Goal: Task Accomplishment & Management: Manage account settings

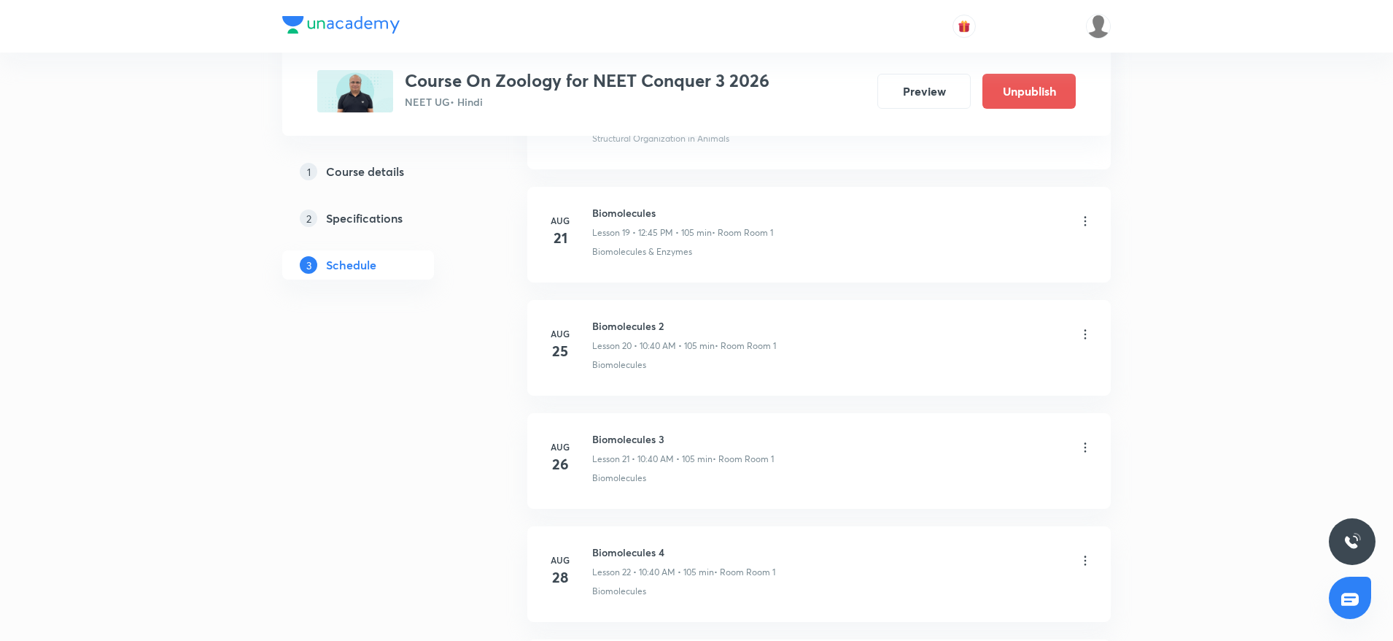
scroll to position [3337, 0]
click at [1089, 442] on icon at bounding box center [1085, 442] width 15 height 15
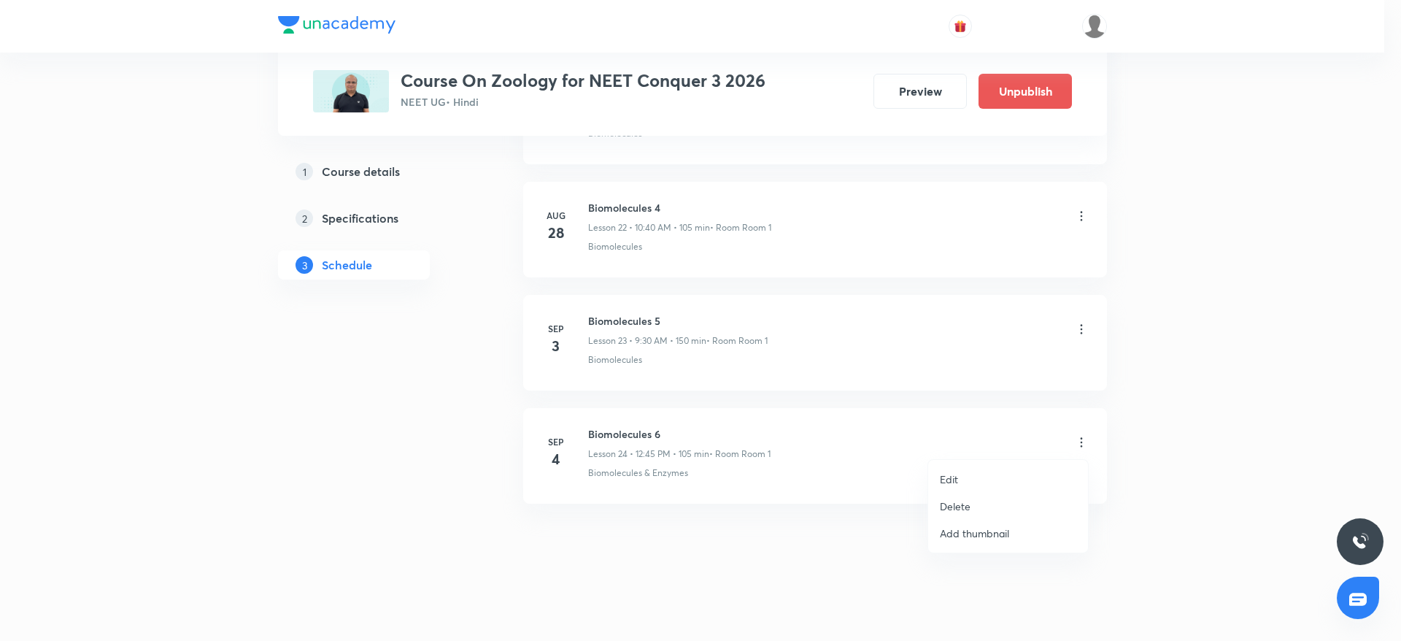
click at [956, 503] on p "Delete" at bounding box center [955, 505] width 31 height 15
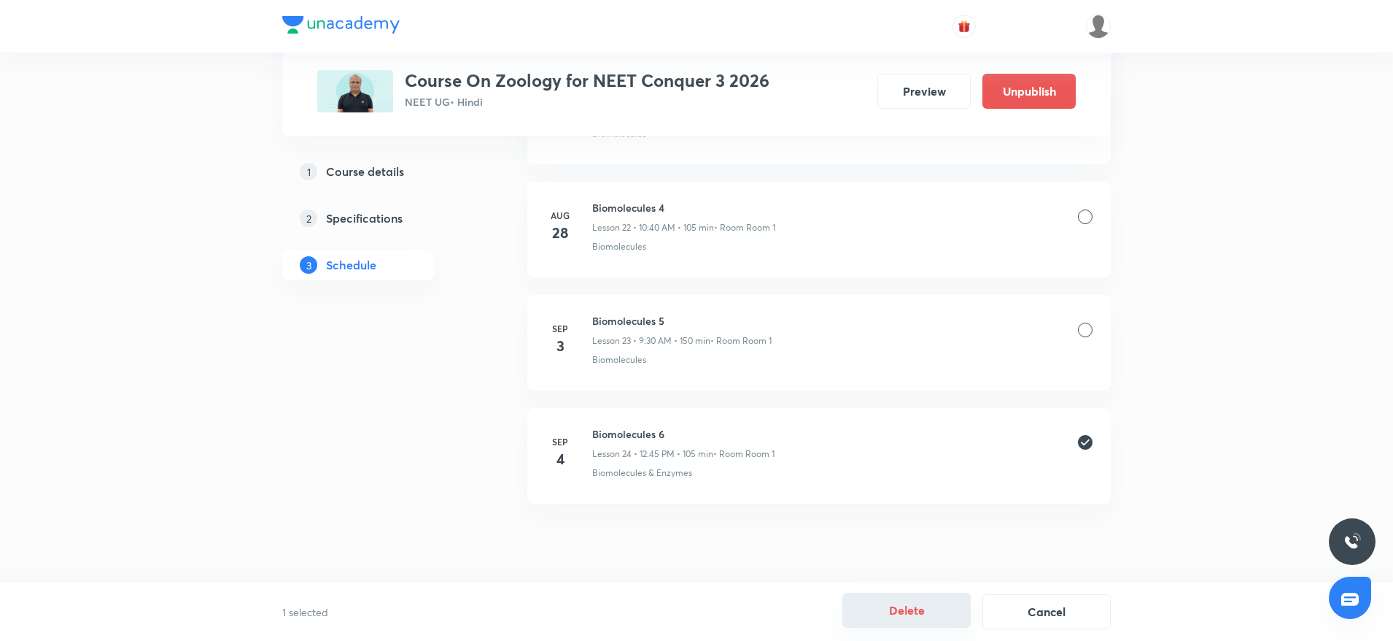
click at [916, 613] on button "Delete" at bounding box center [907, 609] width 128 height 35
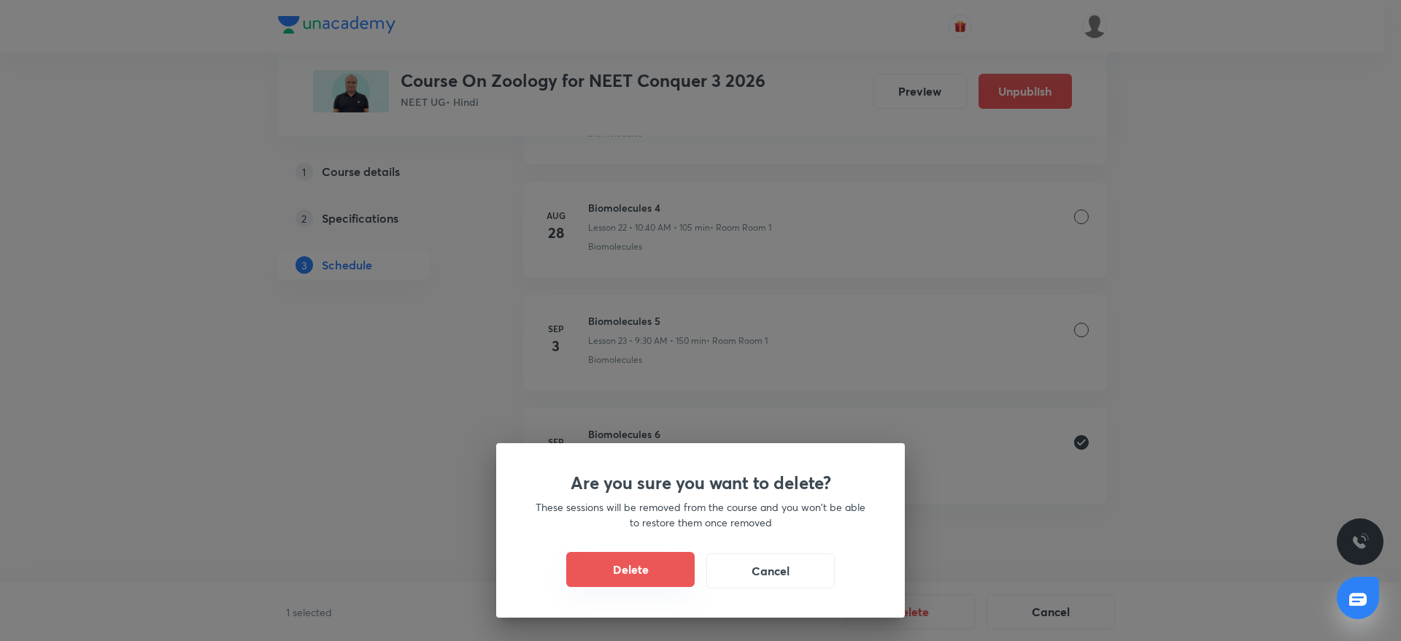
click at [669, 570] on button "Delete" at bounding box center [630, 569] width 128 height 35
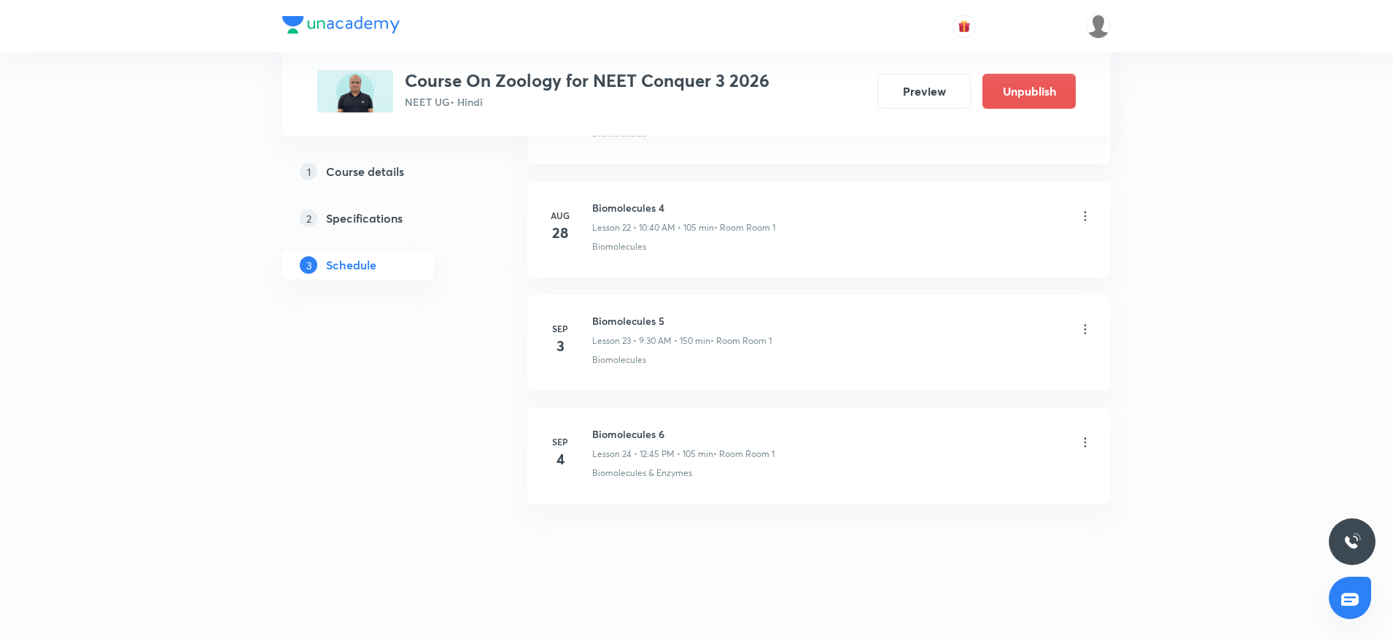
scroll to position [3224, 0]
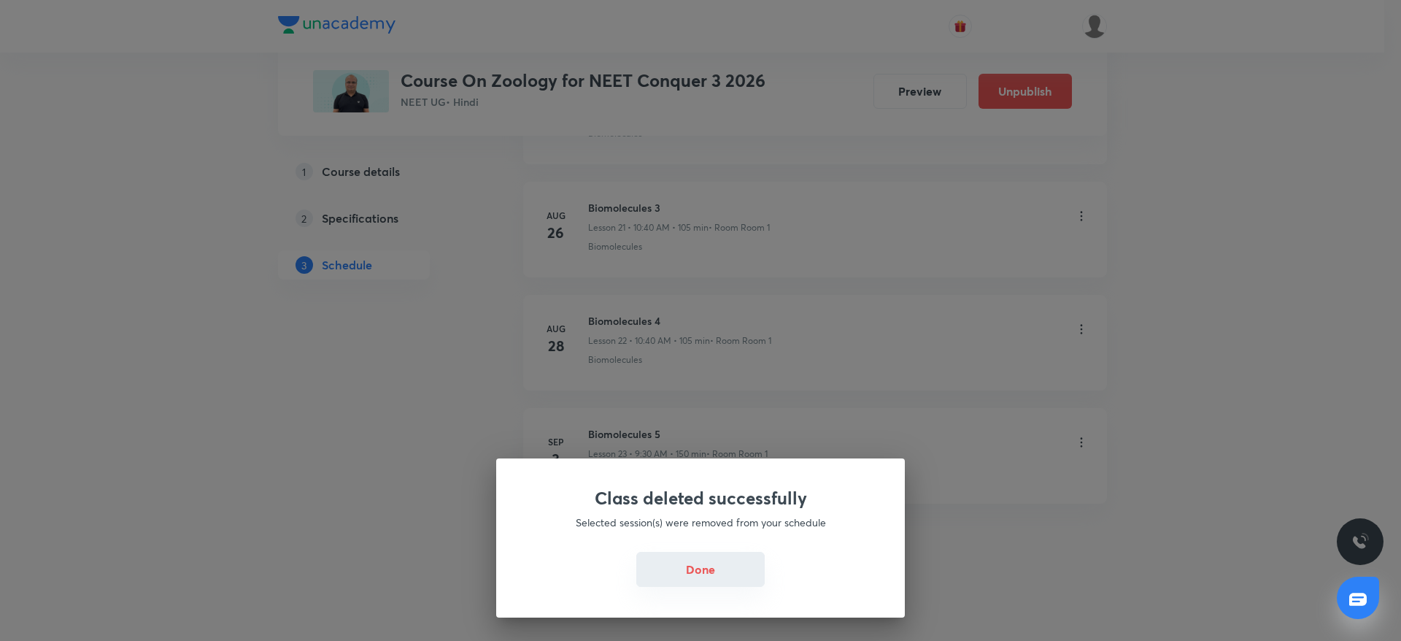
click at [717, 564] on button "Done" at bounding box center [700, 569] width 128 height 35
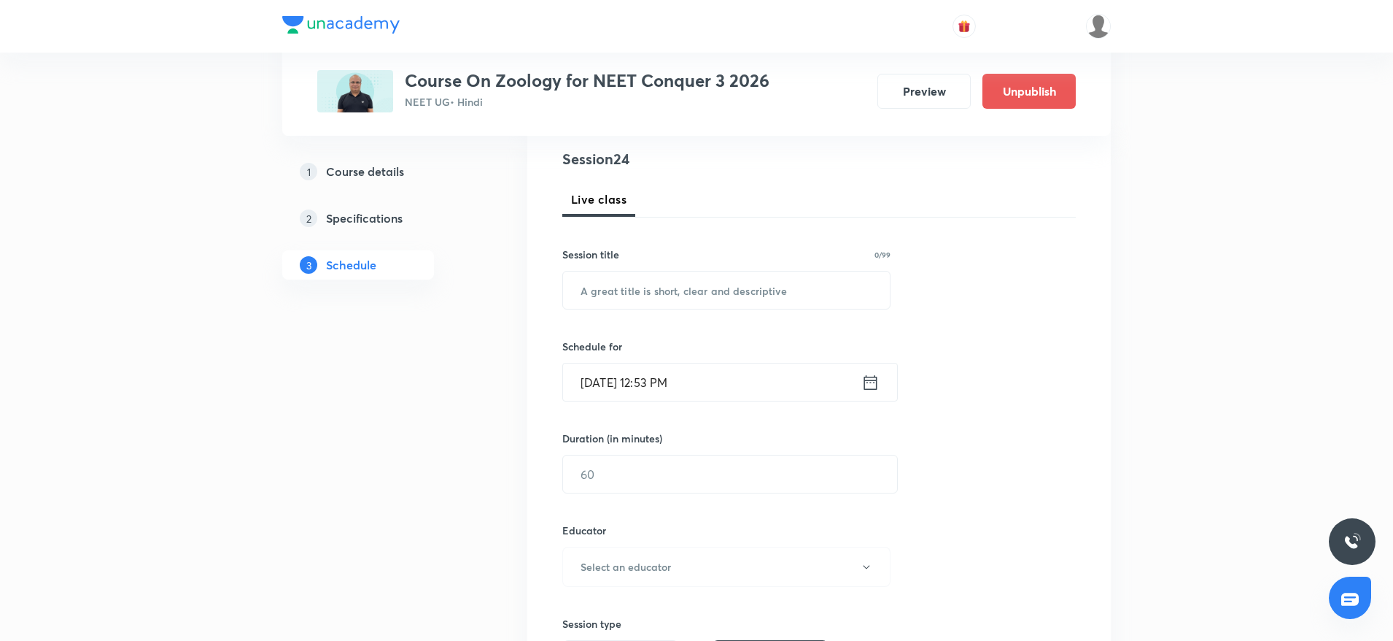
scroll to position [0, 0]
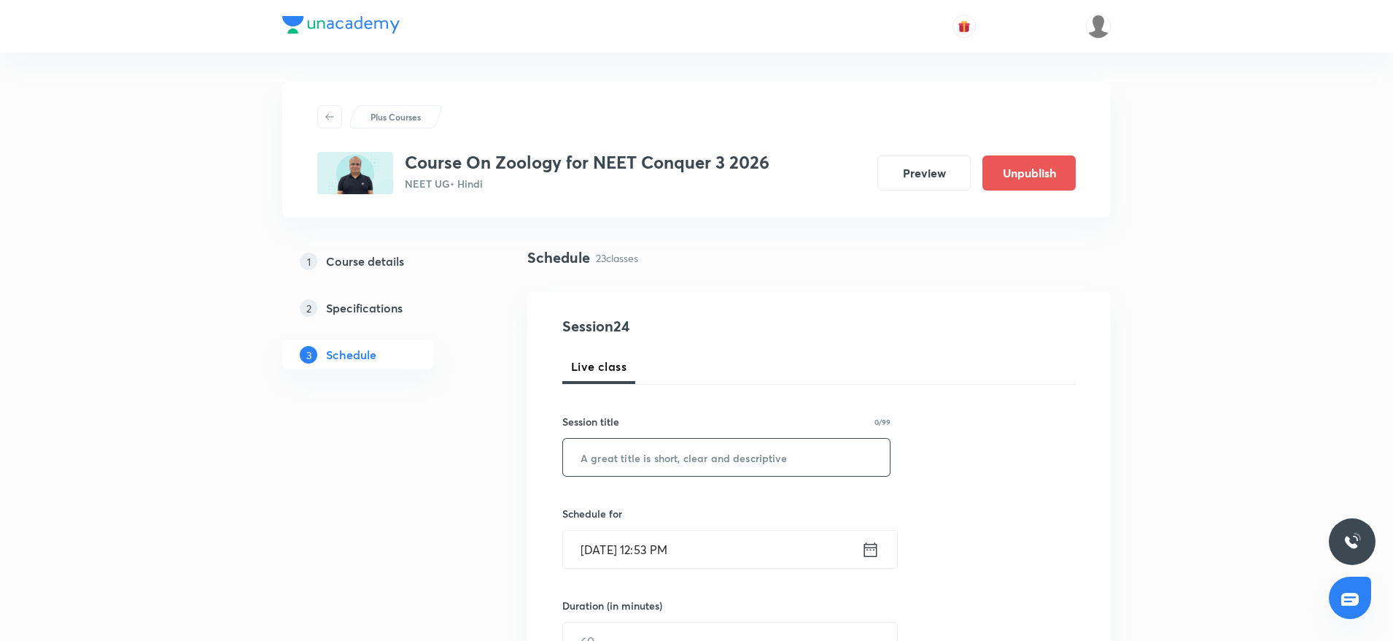
click at [689, 457] on input "text" at bounding box center [726, 456] width 327 height 37
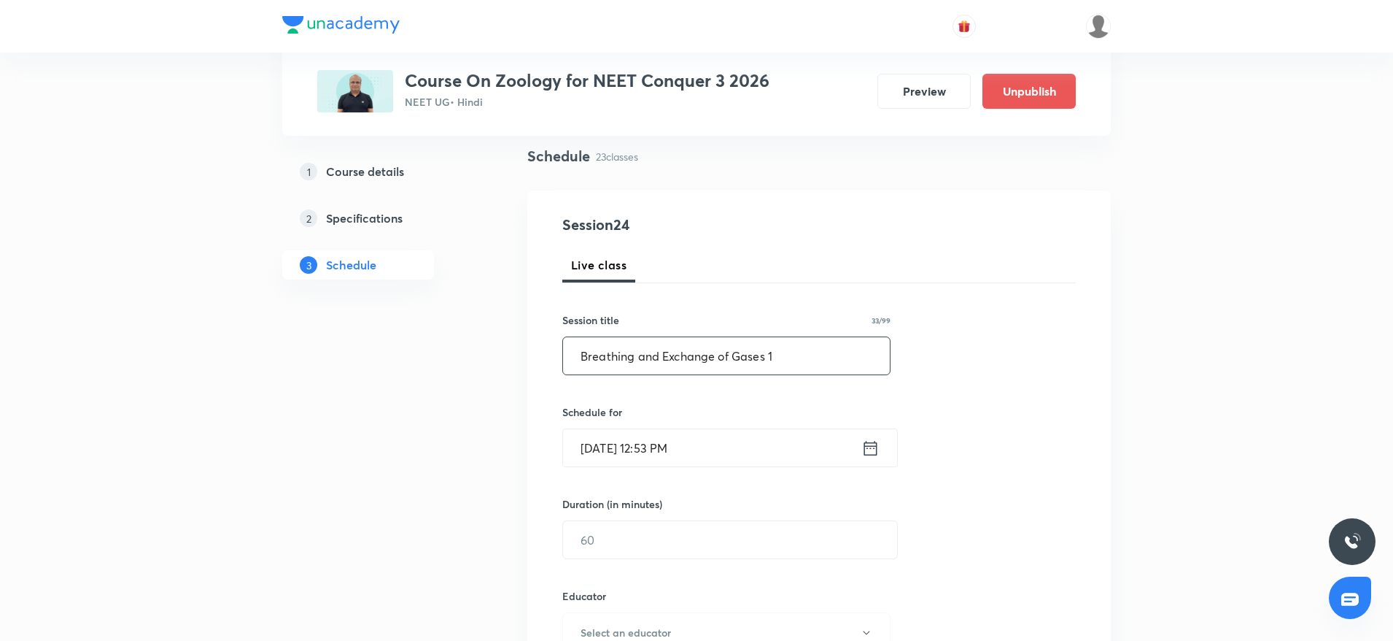
scroll to position [219, 0]
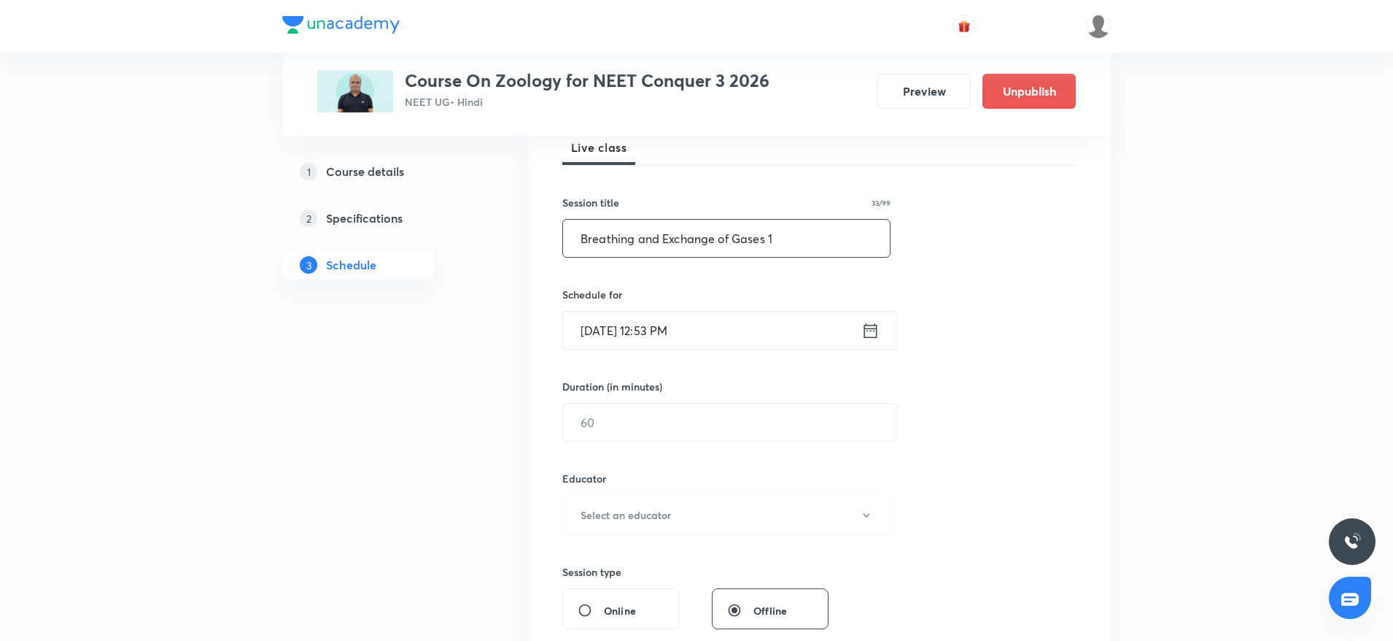
type input "Breathing and Exchange of Gases 1"
click at [729, 323] on input "[DATE] 12:53 PM" at bounding box center [712, 330] width 298 height 37
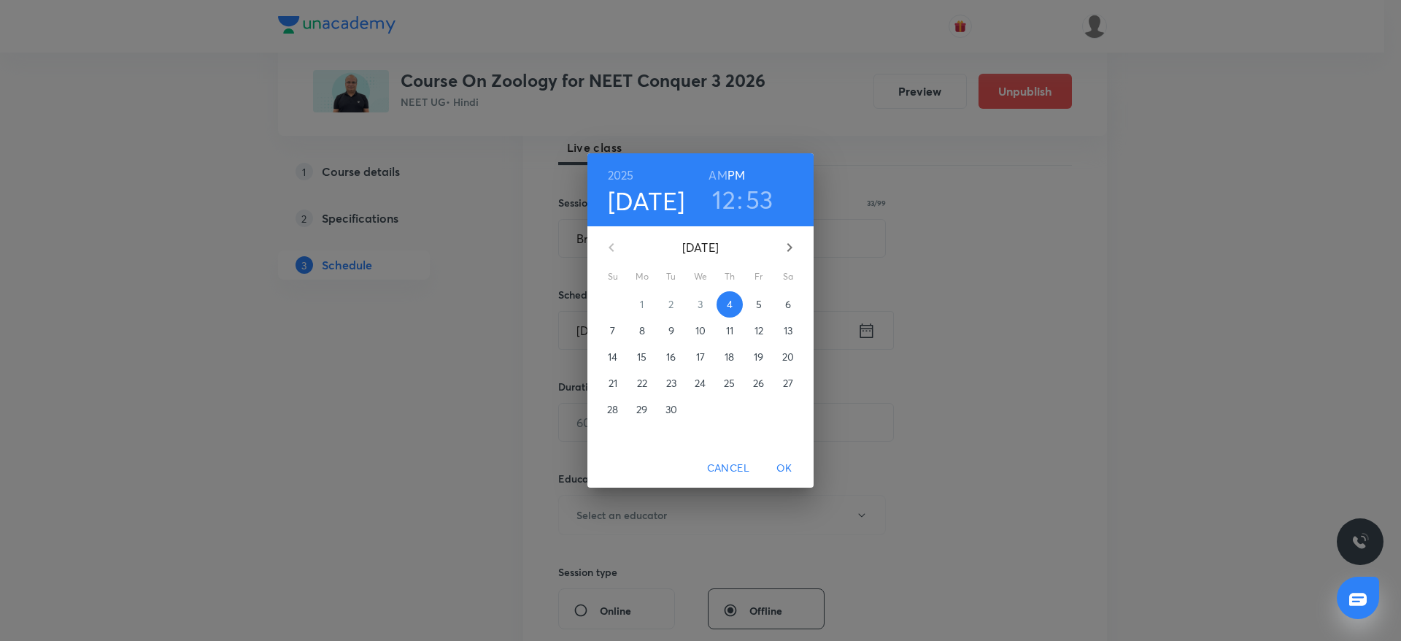
click at [755, 204] on h3 "53" at bounding box center [760, 199] width 28 height 31
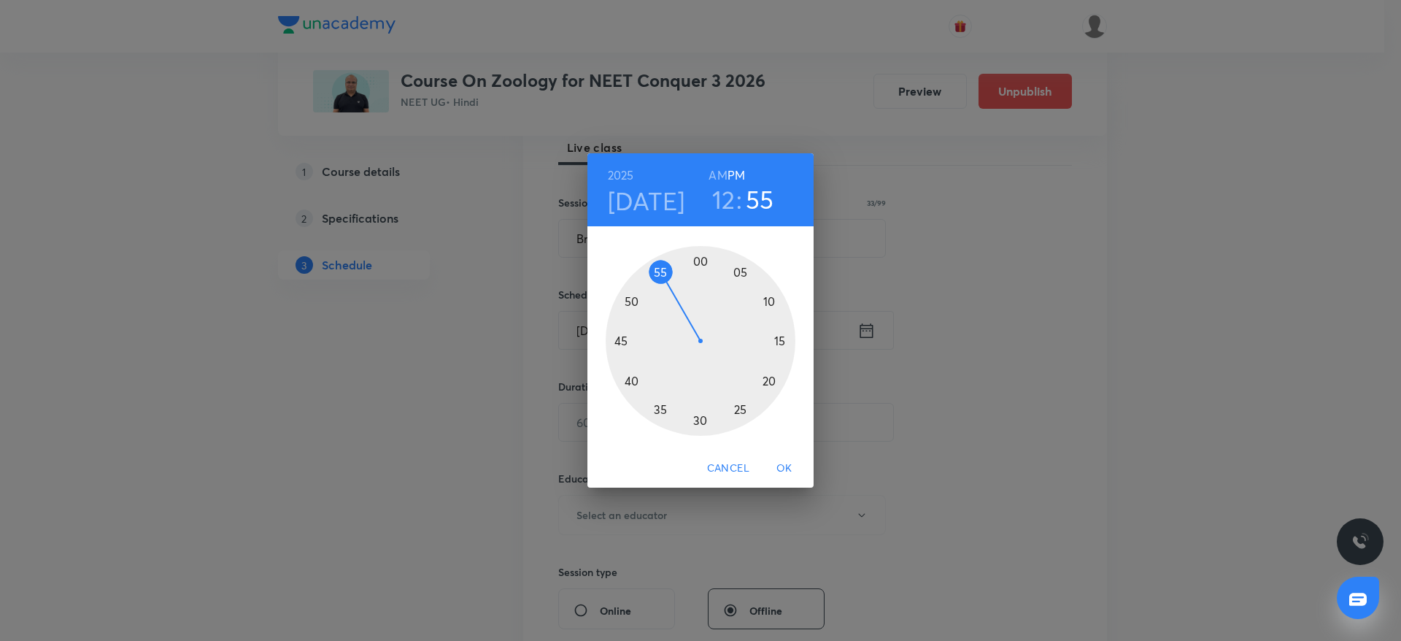
drag, startPoint x: 651, startPoint y: 279, endPoint x: 663, endPoint y: 275, distance: 12.9
click at [663, 275] on div at bounding box center [701, 341] width 190 height 190
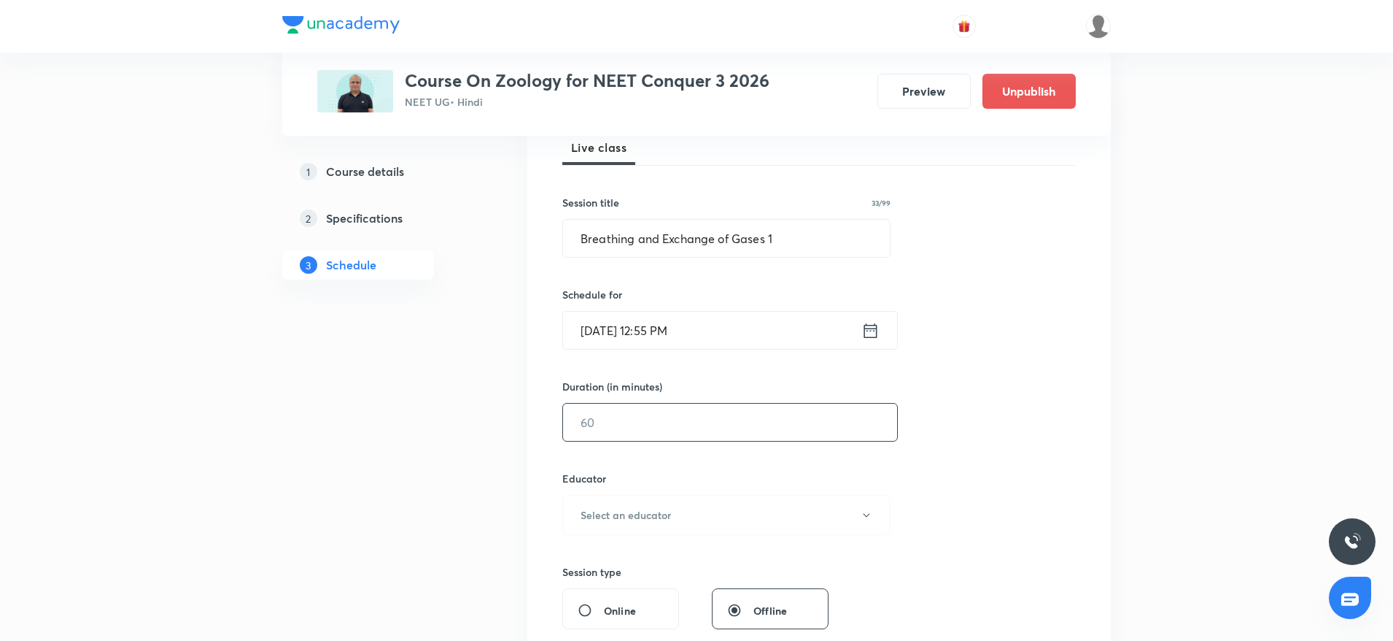
click at [665, 425] on input "text" at bounding box center [730, 421] width 334 height 37
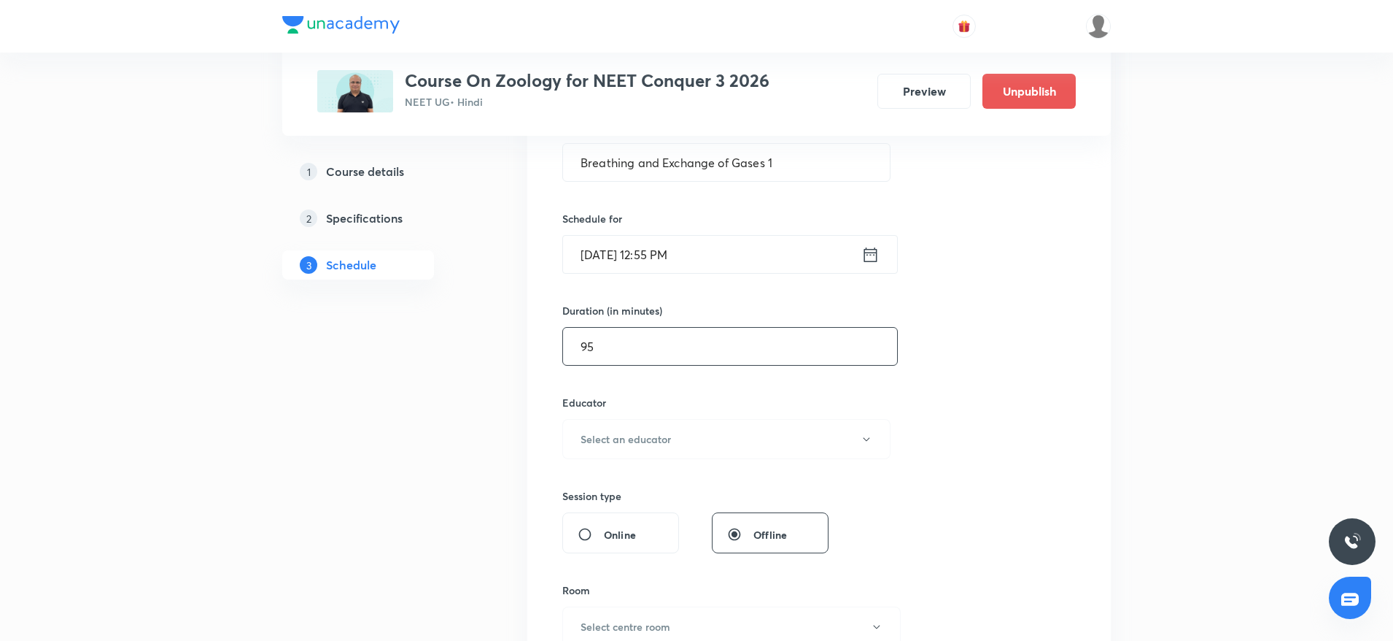
scroll to position [328, 0]
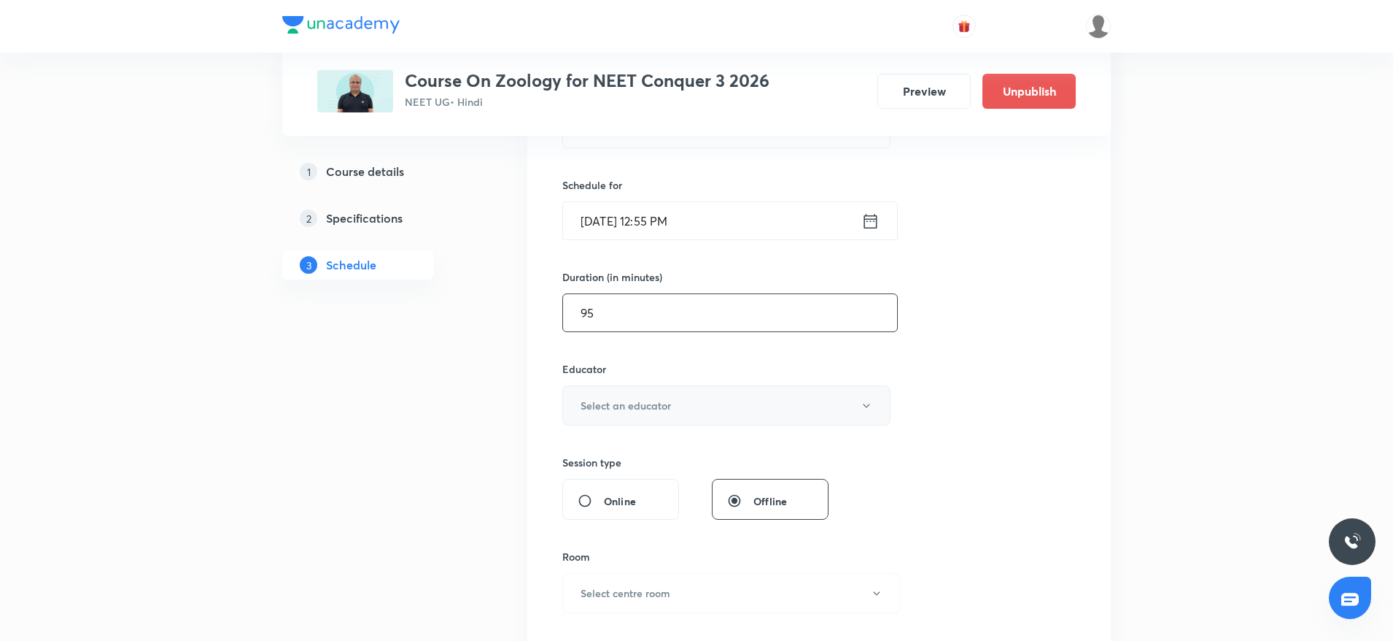
type input "95"
click at [663, 401] on h6 "Select an educator" at bounding box center [626, 405] width 90 height 15
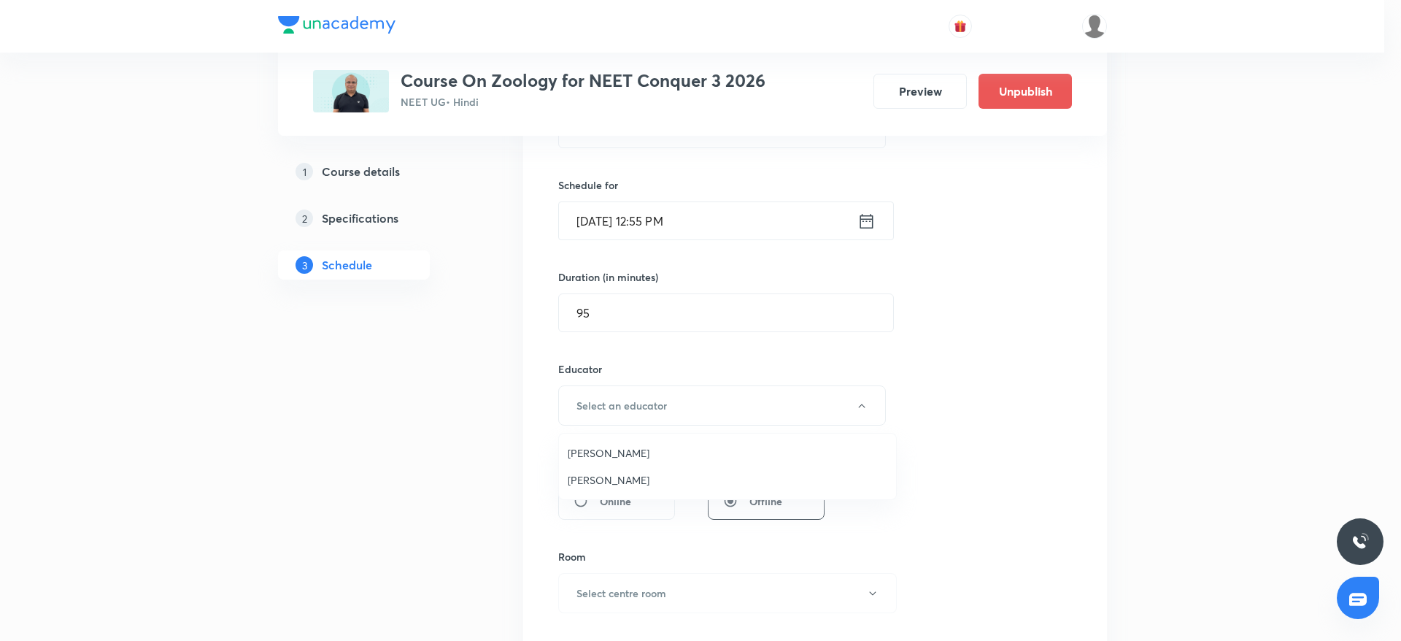
click at [608, 473] on span "[PERSON_NAME]" at bounding box center [728, 479] width 320 height 15
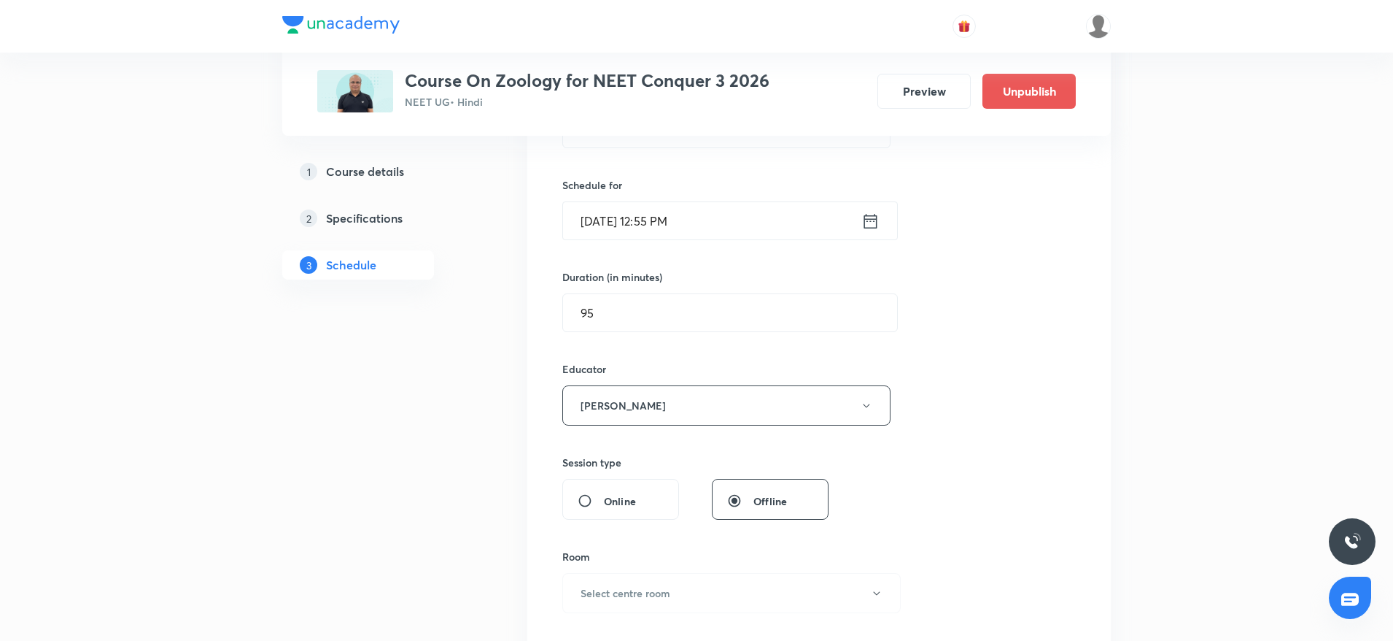
scroll to position [547, 0]
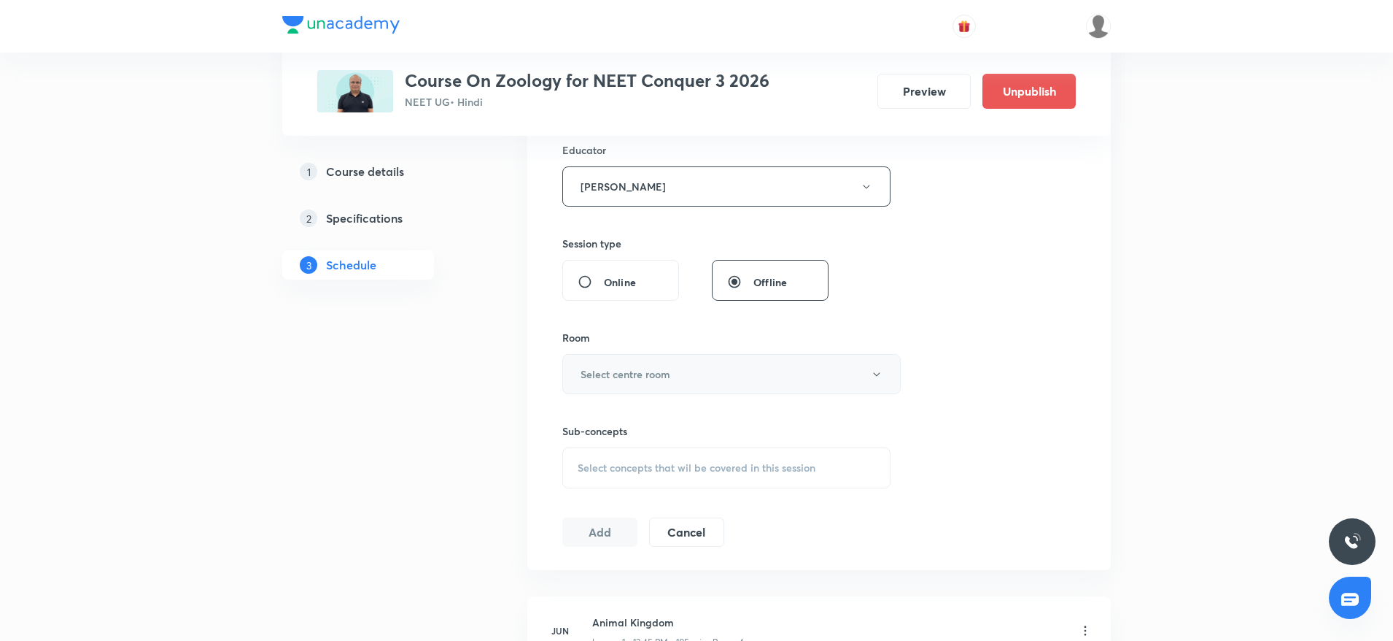
click at [632, 367] on h6 "Select centre room" at bounding box center [626, 373] width 90 height 15
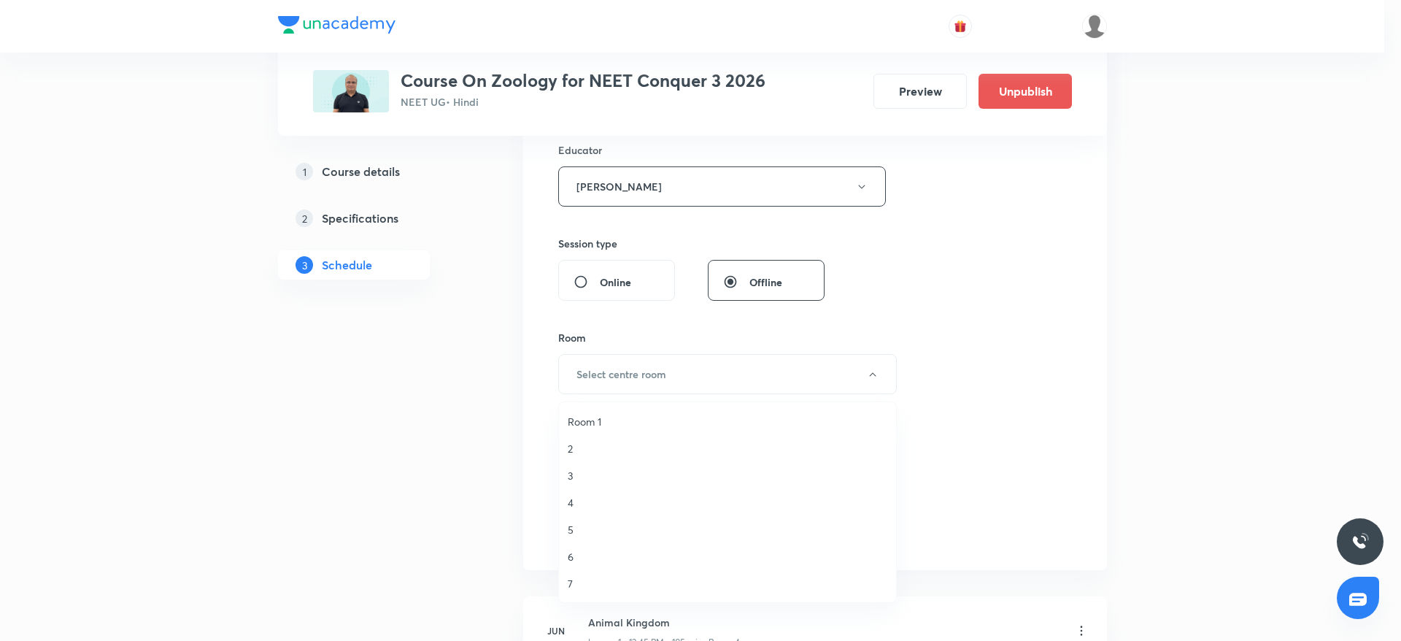
click at [592, 420] on span "Room 1" at bounding box center [728, 421] width 320 height 15
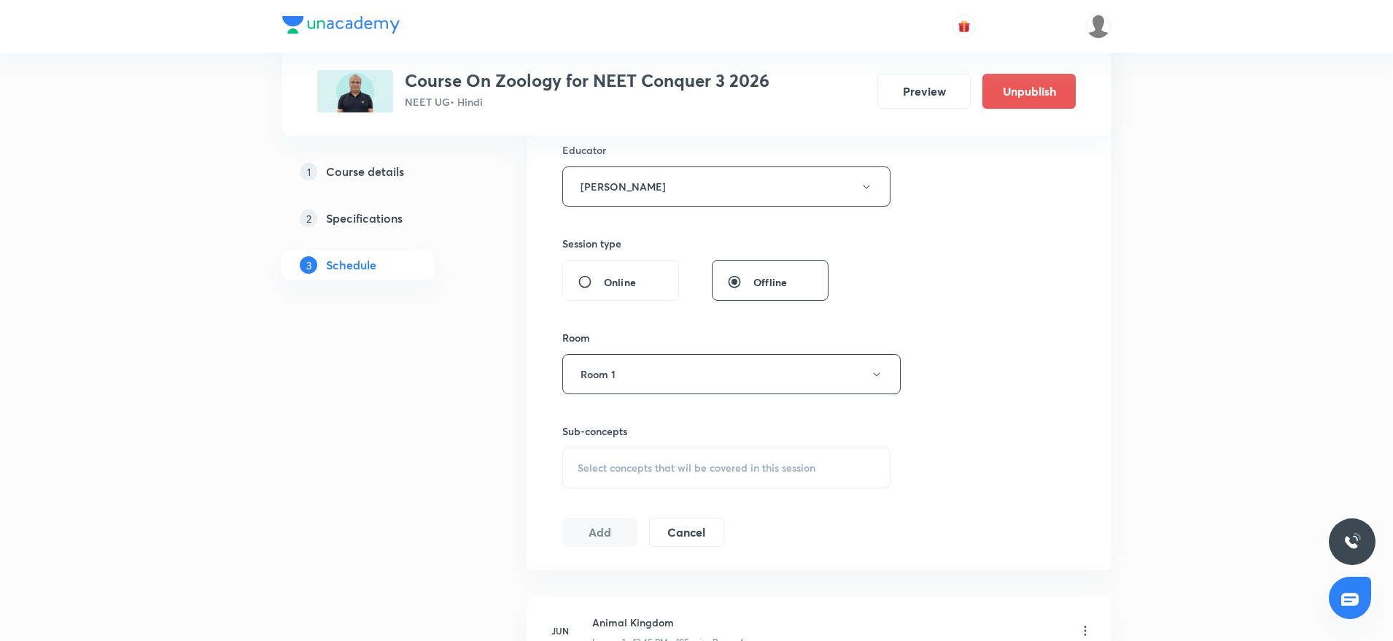
click at [621, 469] on span "Select concepts that wil be covered in this session" at bounding box center [697, 468] width 238 height 12
type input "Result 112005 - Growth - May - Minor-5 - [DATE] (JEE Growth 1 and 2) Name Roll …"
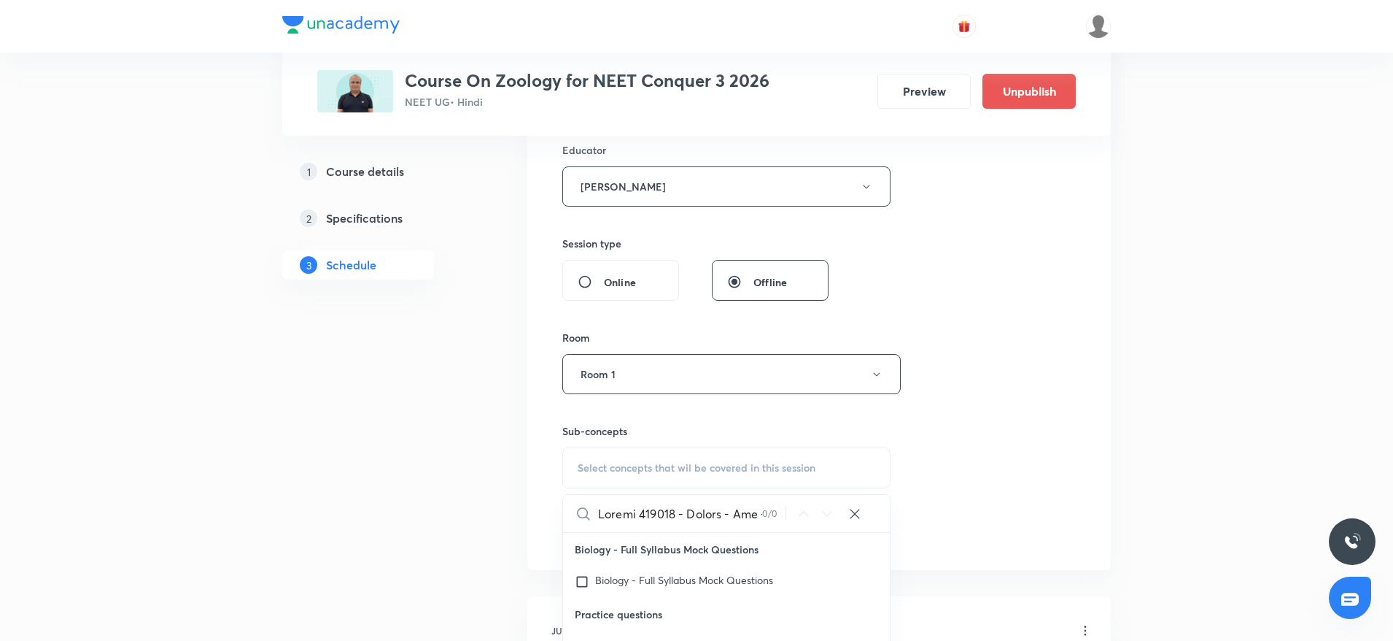
scroll to position [0, 12526]
click at [681, 503] on input "text" at bounding box center [680, 513] width 164 height 37
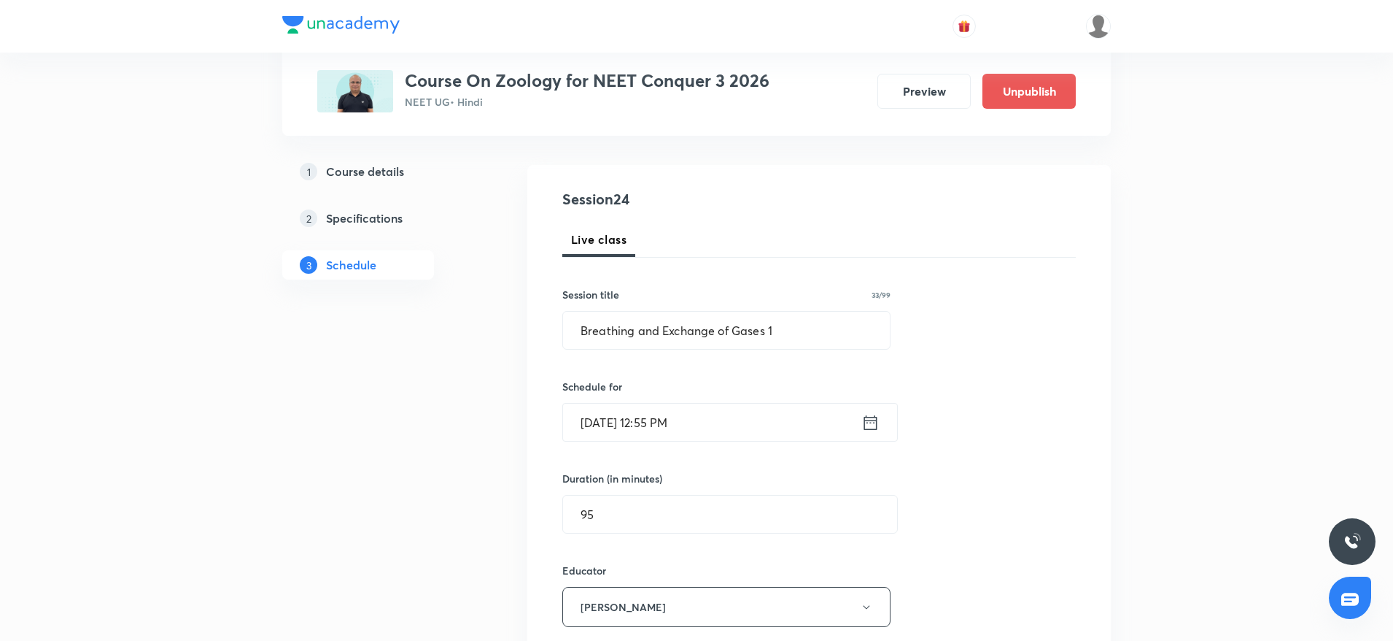
scroll to position [109, 0]
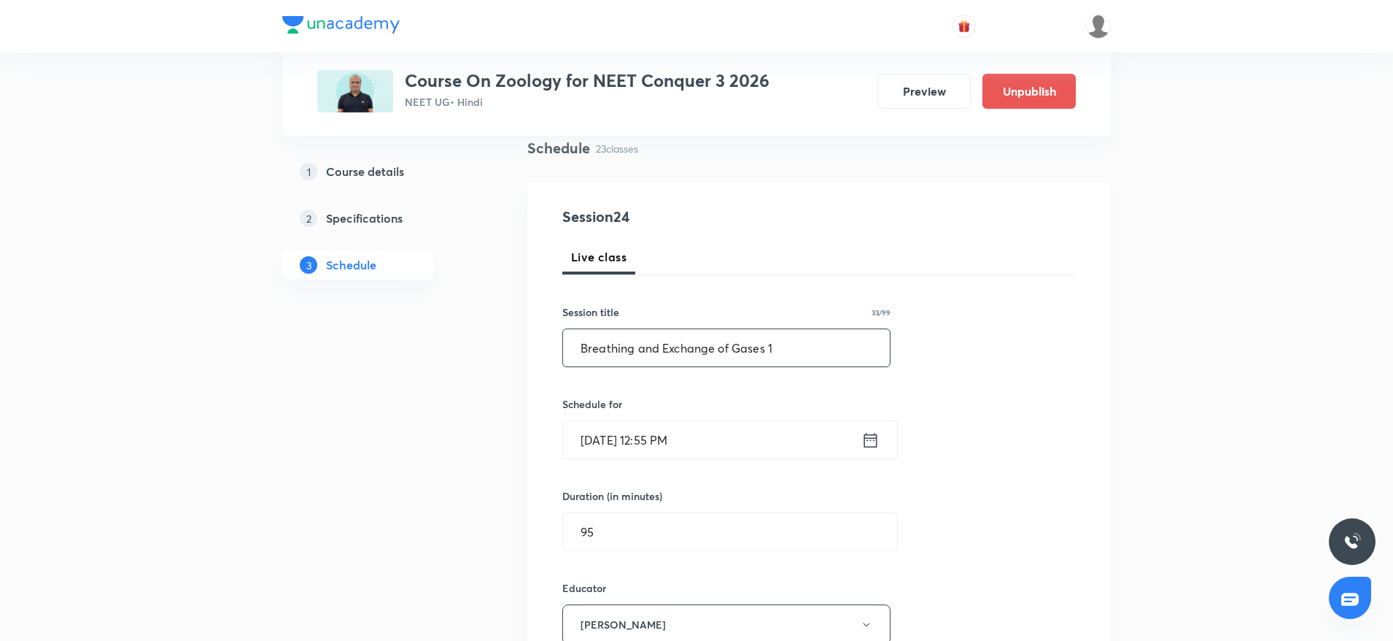
click at [610, 346] on input "Breathing and Exchange of Gases 1" at bounding box center [726, 347] width 327 height 37
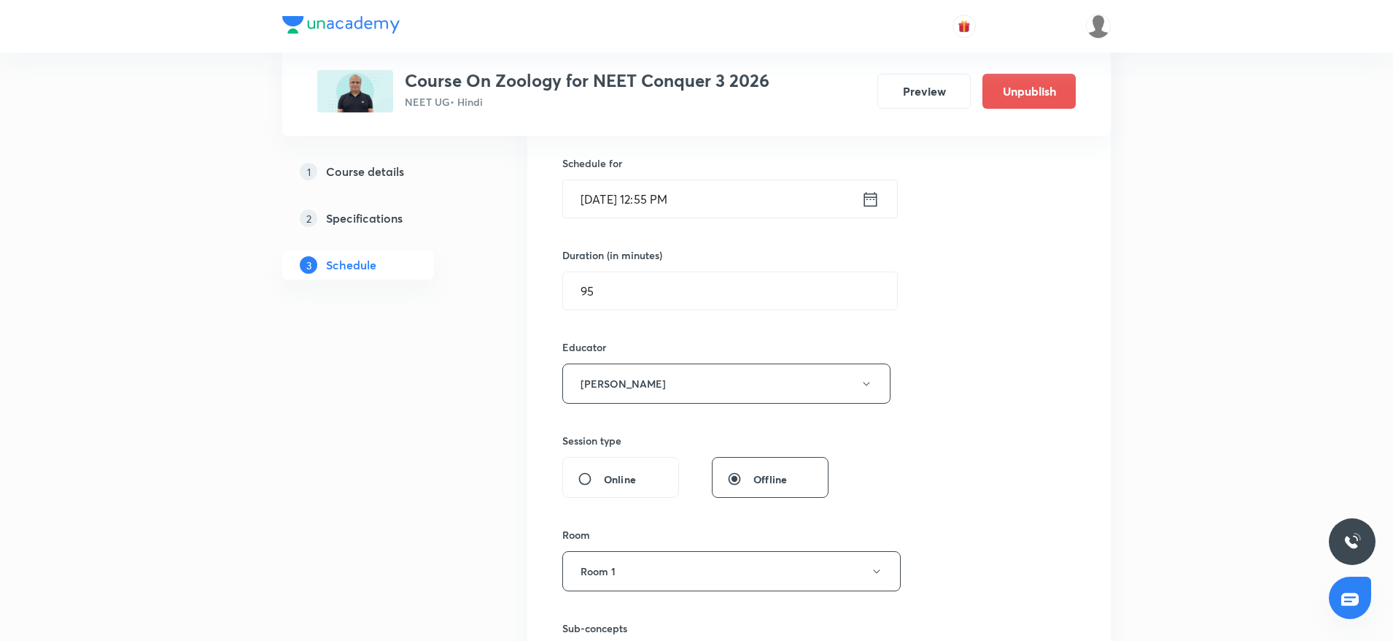
scroll to position [547, 0]
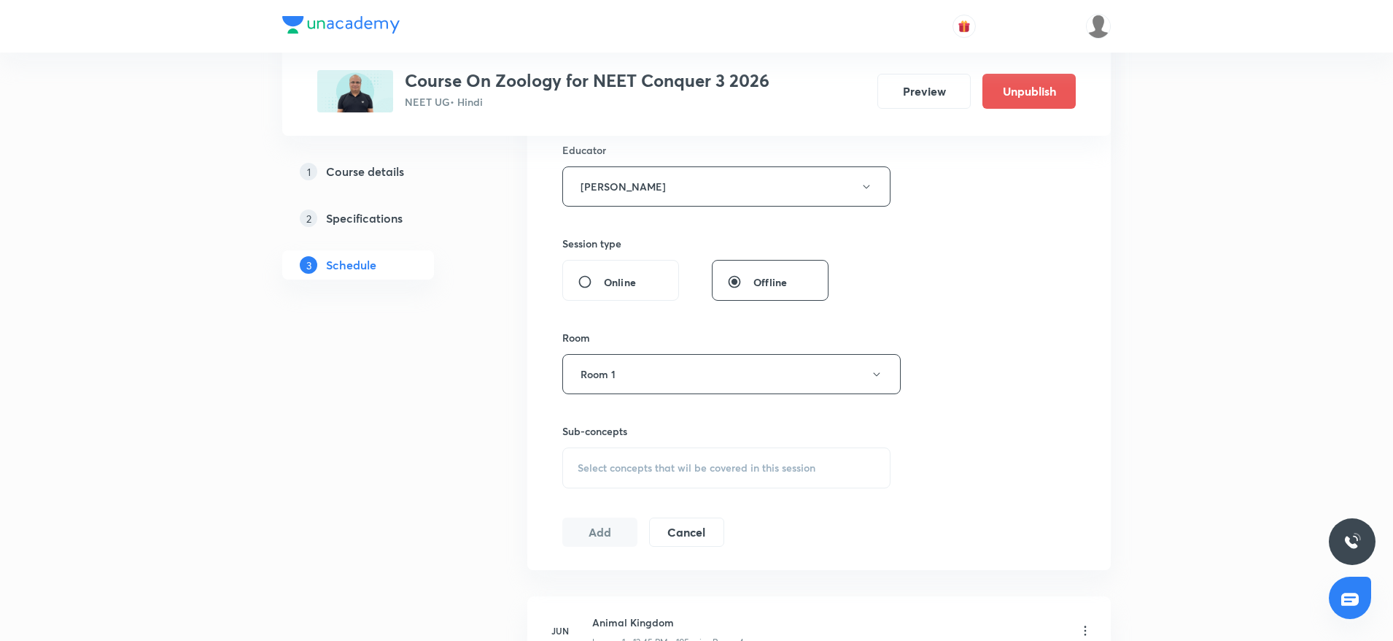
click at [649, 462] on span "Select concepts that wil be covered in this session" at bounding box center [697, 468] width 238 height 12
drag, startPoint x: 711, startPoint y: 511, endPoint x: 767, endPoint y: 507, distance: 56.3
click at [767, 507] on div "Breathing and Exchange of Gases 1 0 / 0 ​" at bounding box center [726, 513] width 327 height 37
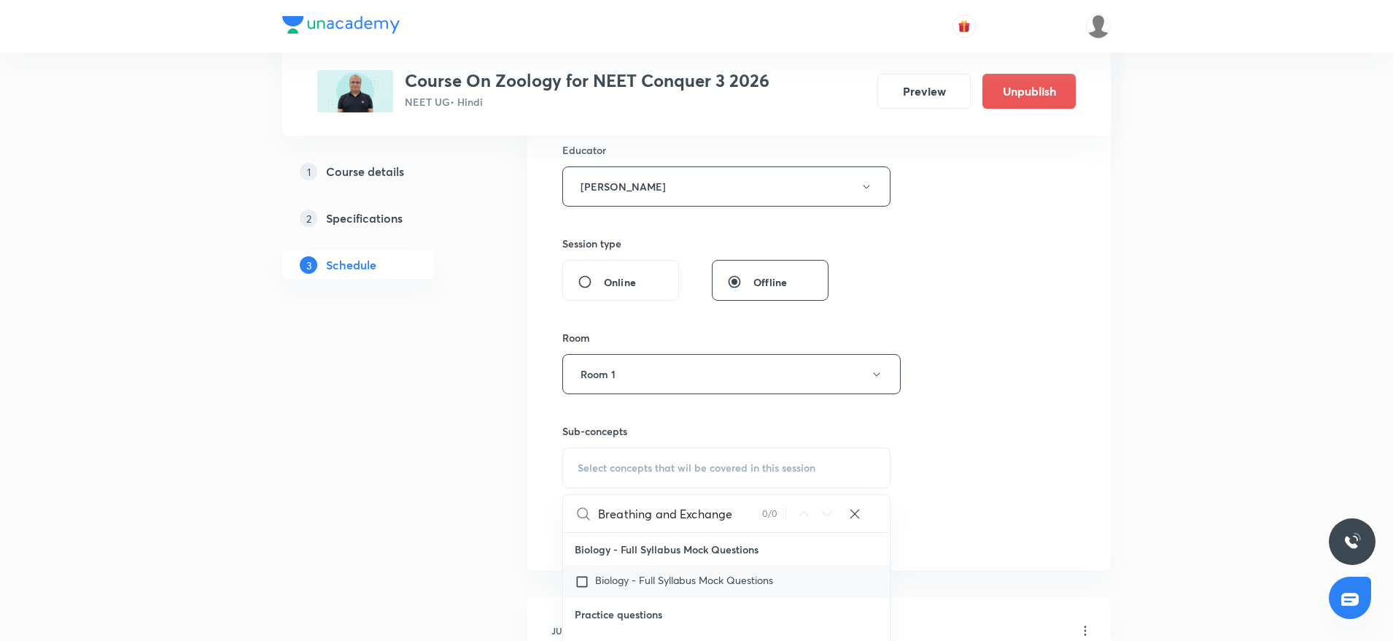
scroll to position [0, 0]
drag, startPoint x: 737, startPoint y: 506, endPoint x: 651, endPoint y: 524, distance: 87.1
click at [651, 524] on input "Breathing and Exchange" at bounding box center [680, 513] width 164 height 37
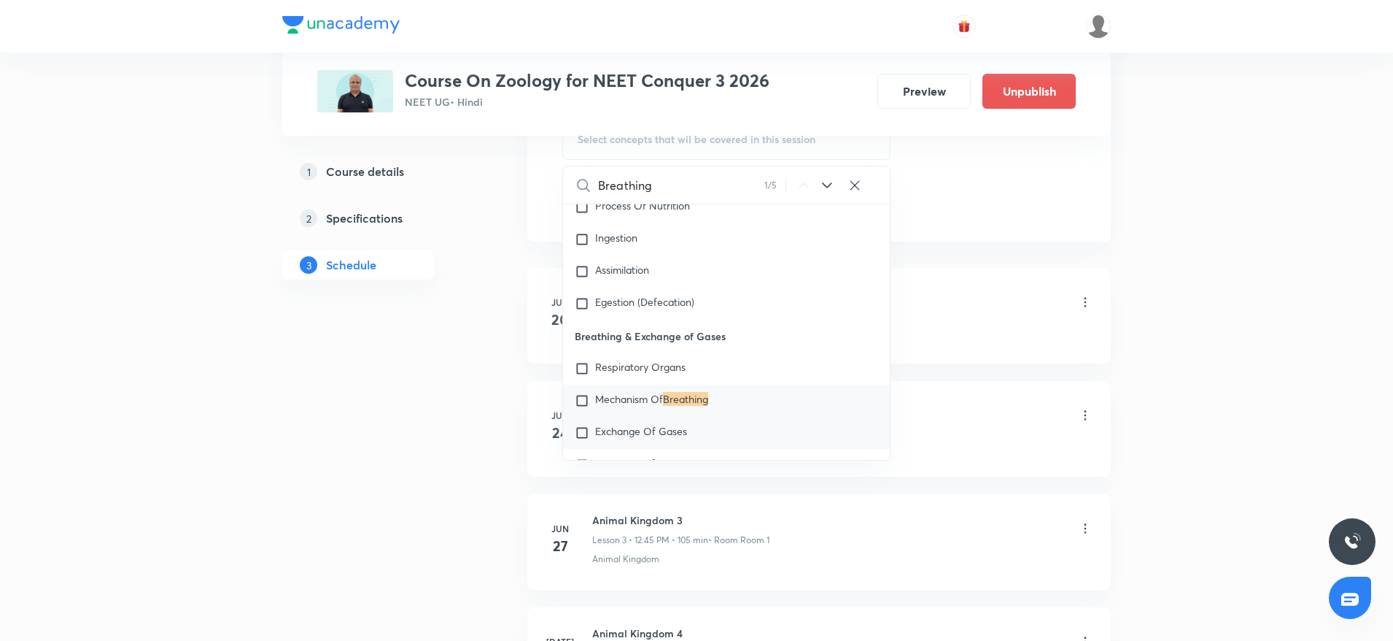
scroll to position [5811, 0]
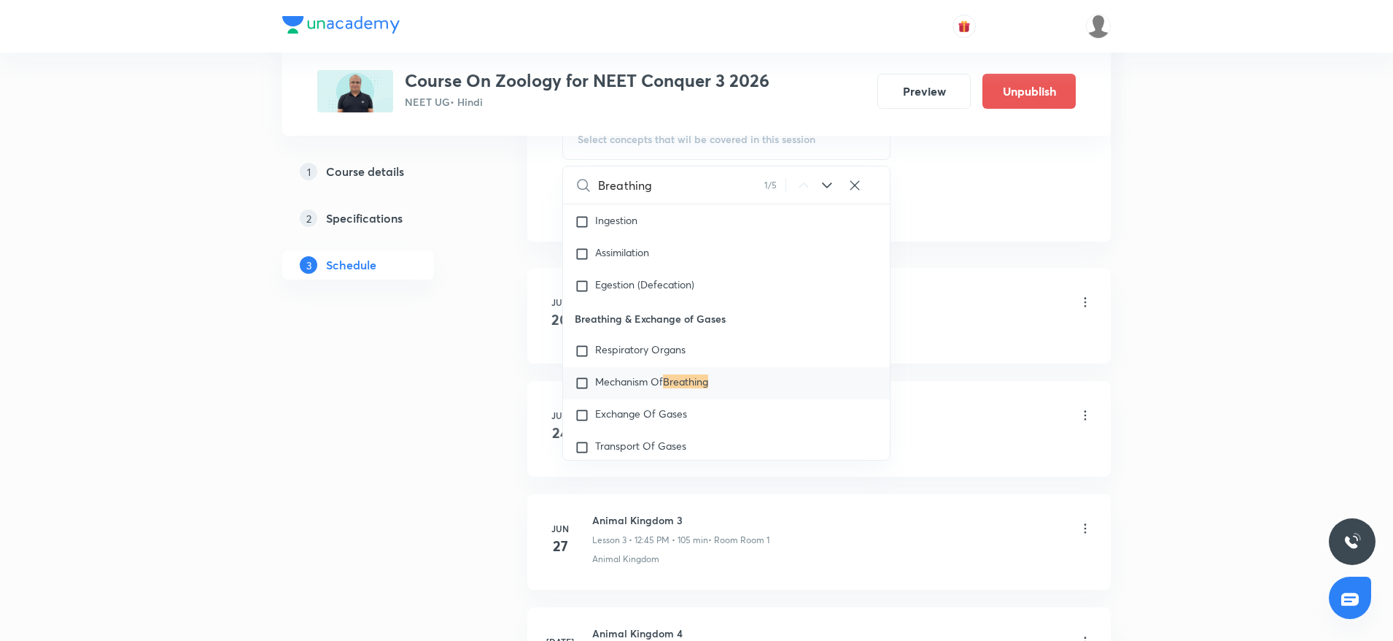
type input "Breathing"
click at [708, 399] on div "Mechanism Of Breathing" at bounding box center [726, 383] width 327 height 32
checkbox input "true"
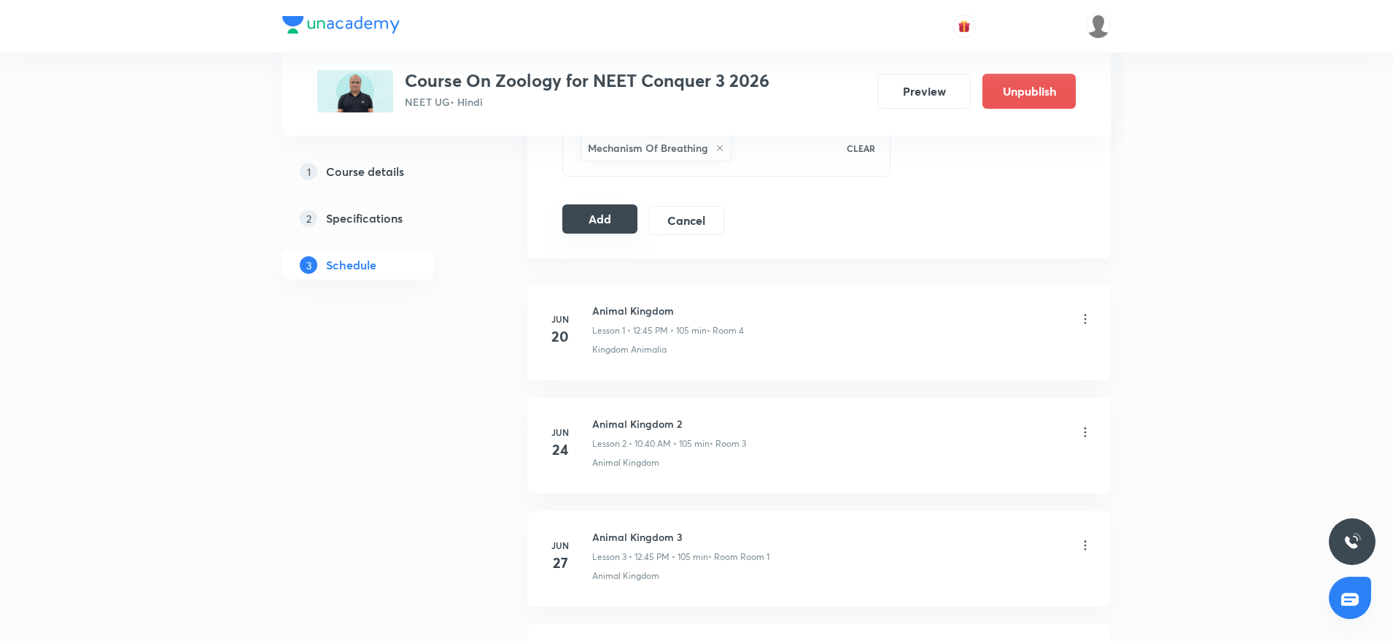
click at [614, 229] on button "Add" at bounding box center [599, 218] width 75 height 29
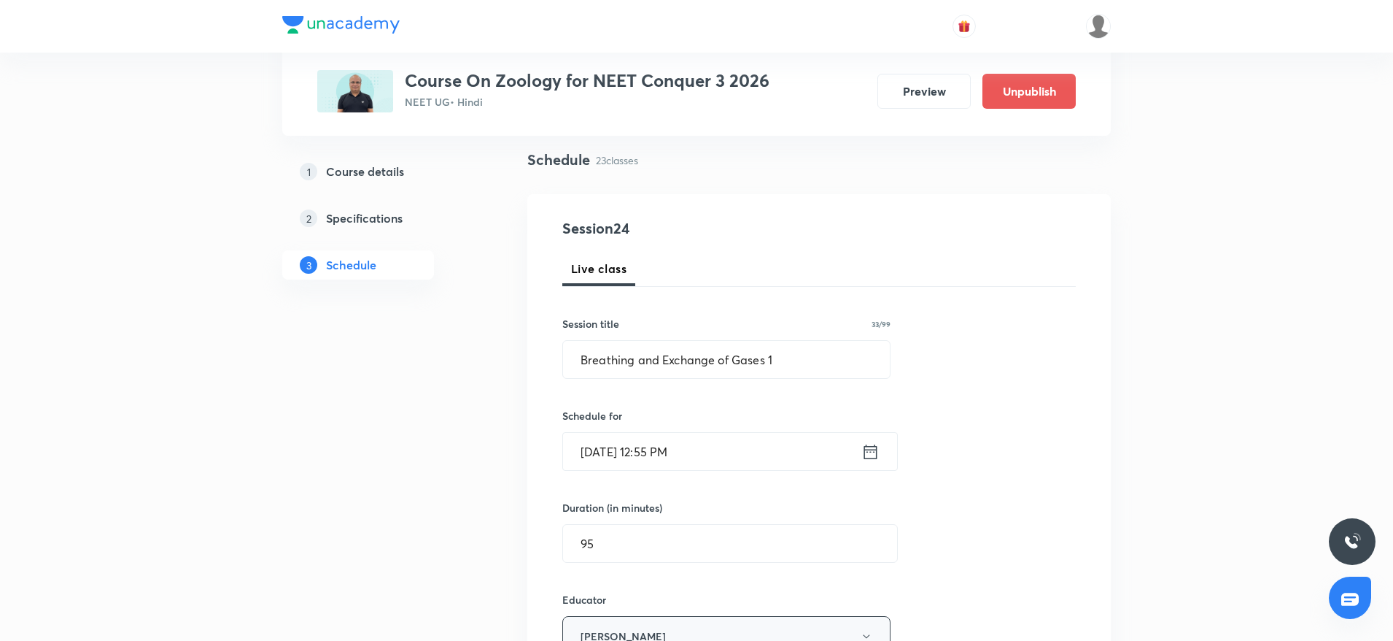
scroll to position [0, 0]
